Goal: Information Seeking & Learning: Learn about a topic

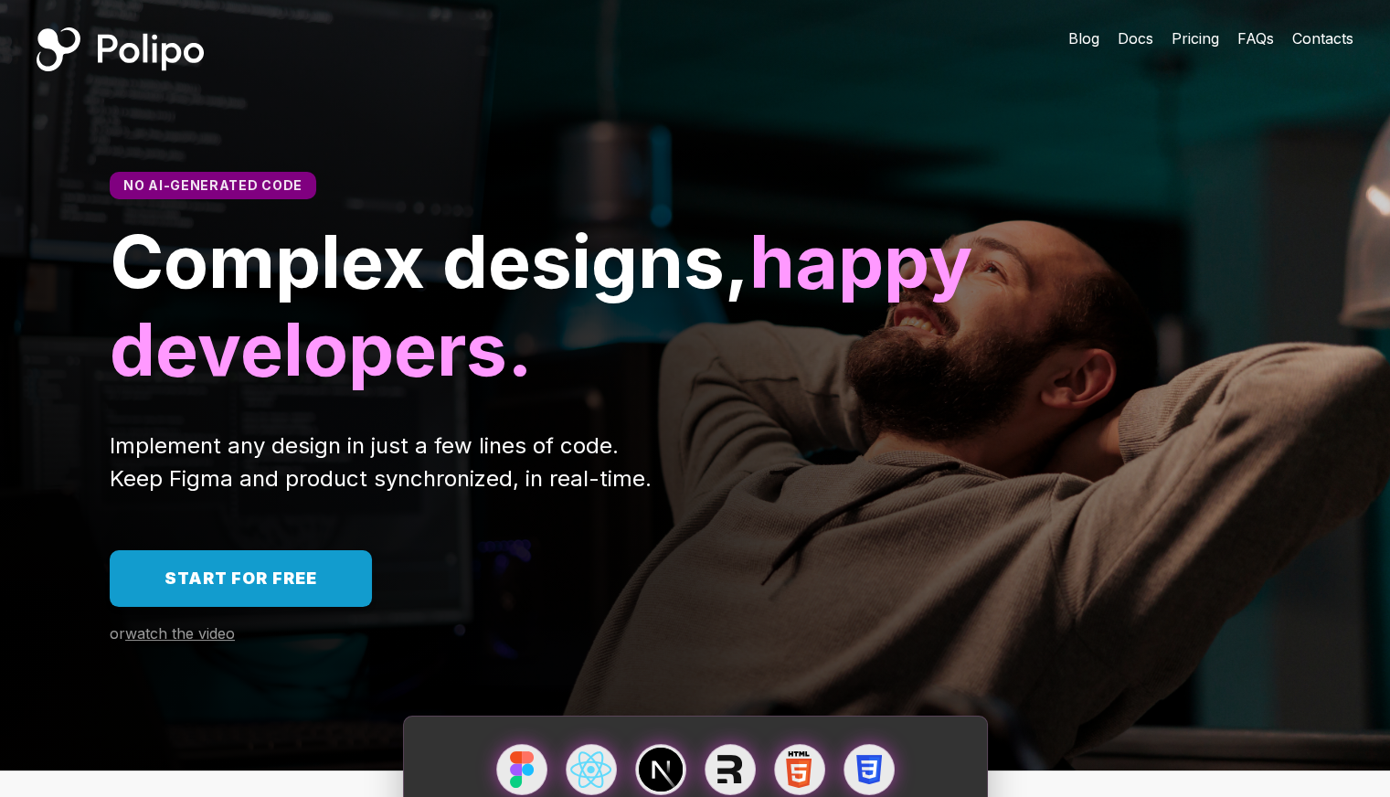
scroll to position [457, 0]
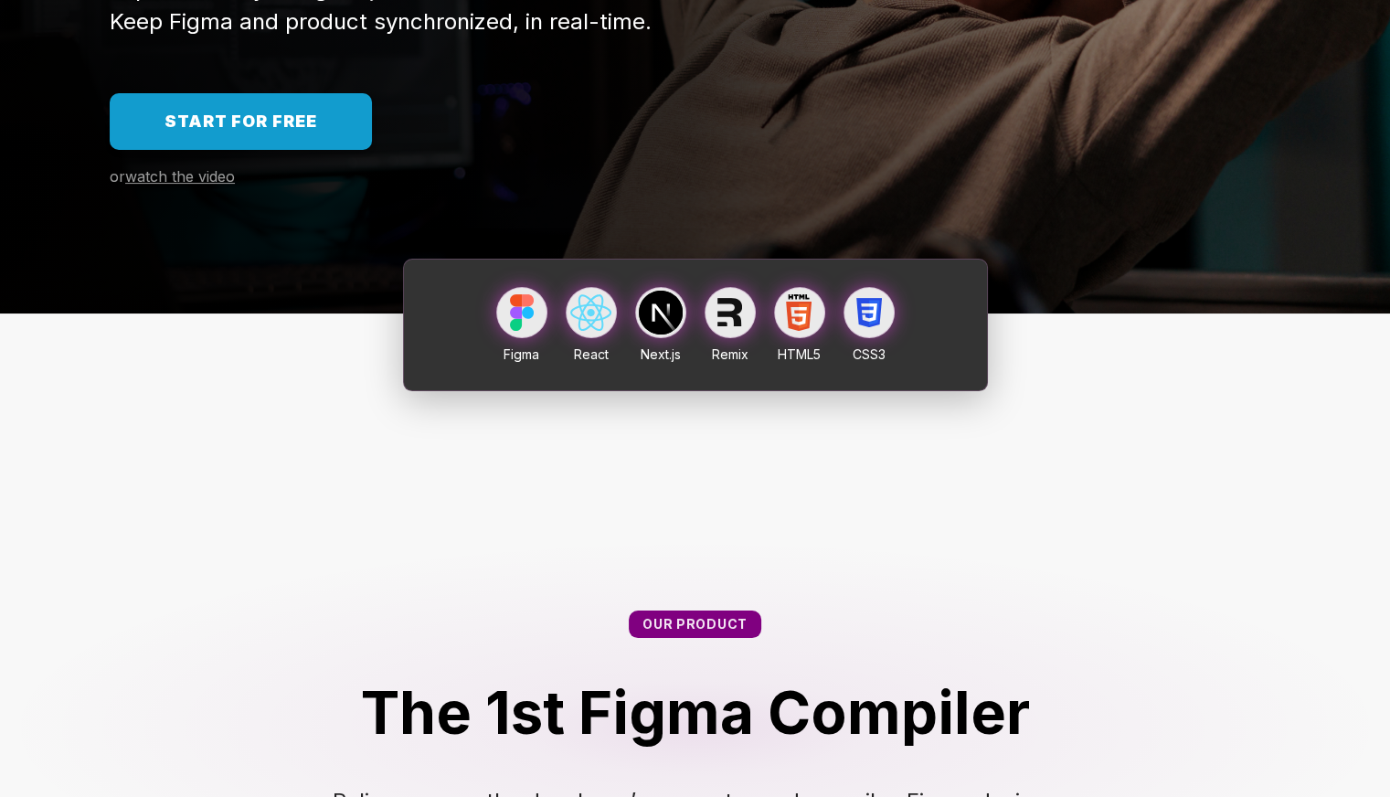
click at [300, 121] on span "Start for free" at bounding box center [241, 120] width 153 height 19
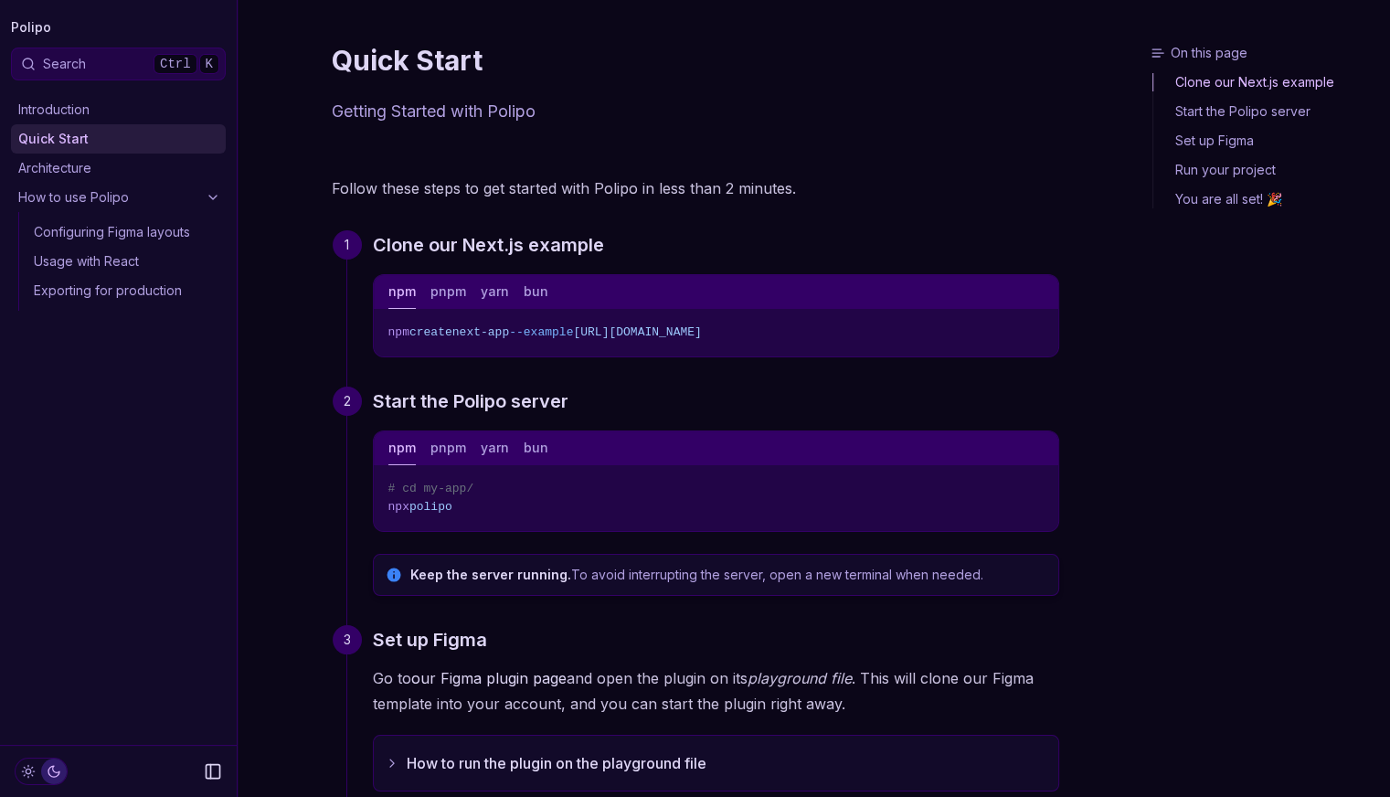
click at [132, 257] on link "Usage with React" at bounding box center [126, 261] width 199 height 29
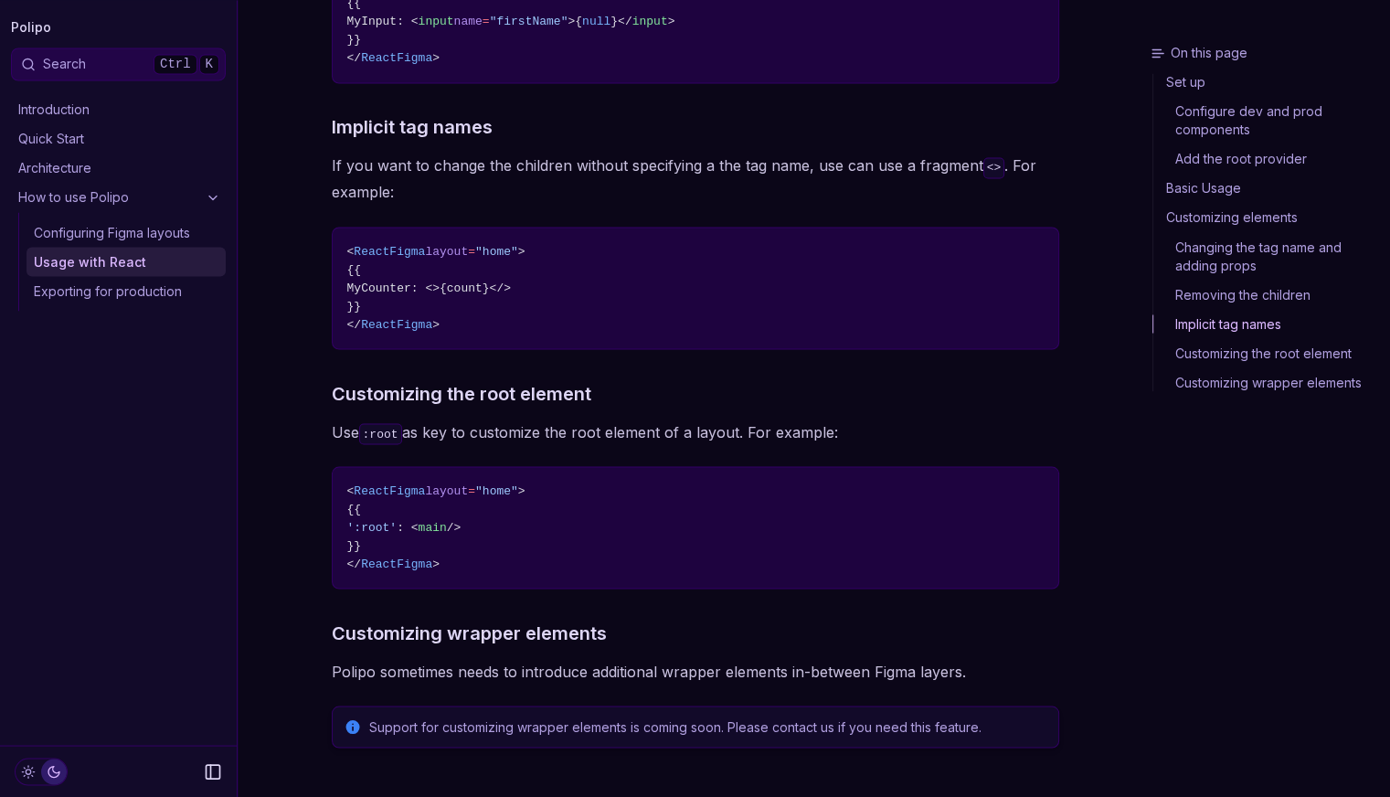
scroll to position [3341, 0]
